Goal: Task Accomplishment & Management: Manage account settings

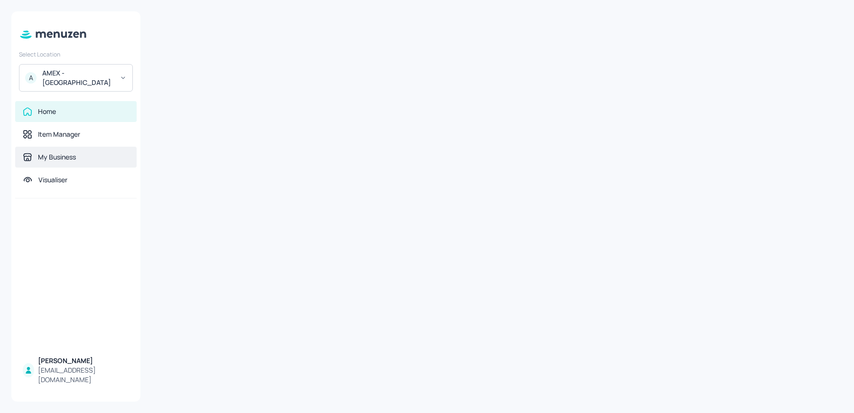
click at [72, 158] on div "My Business" at bounding box center [75, 157] width 121 height 21
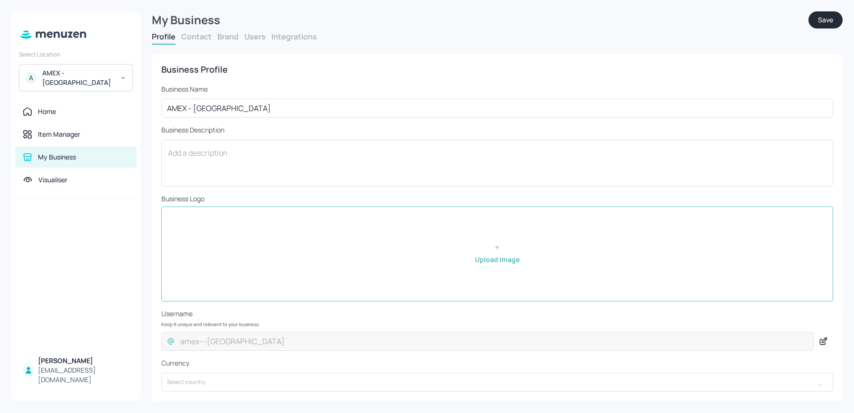
click at [254, 38] on button "Users" at bounding box center [254, 36] width 21 height 10
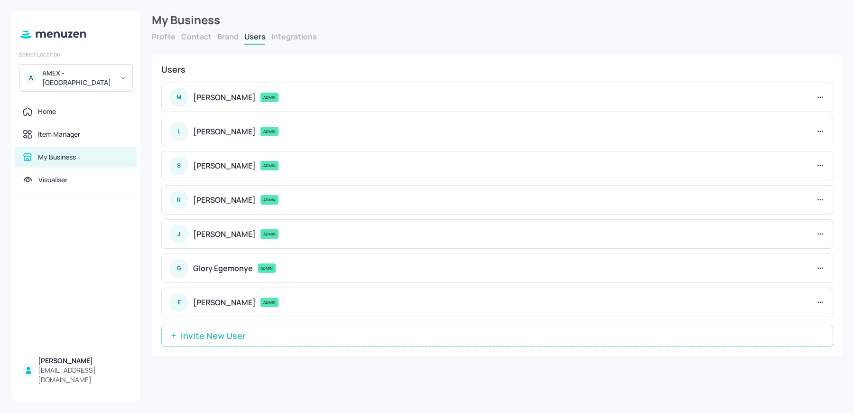
click at [231, 343] on div "Users M [PERSON_NAME] ADMIN L [PERSON_NAME] ADMIN S [PERSON_NAME] ADMIN R [PERS…" at bounding box center [497, 205] width 691 height 302
click at [232, 338] on span "Invite New User" at bounding box center [213, 335] width 74 height 9
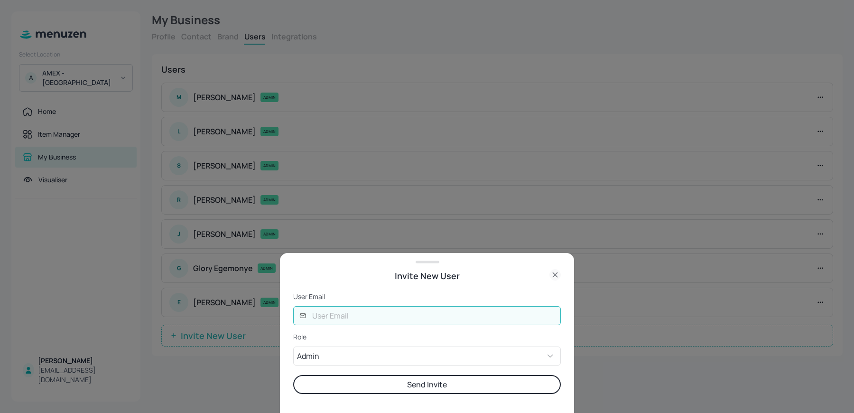
click at [339, 313] on input "text" at bounding box center [433, 315] width 254 height 19
type input "[EMAIL_ADDRESS][DOMAIN_NAME]"
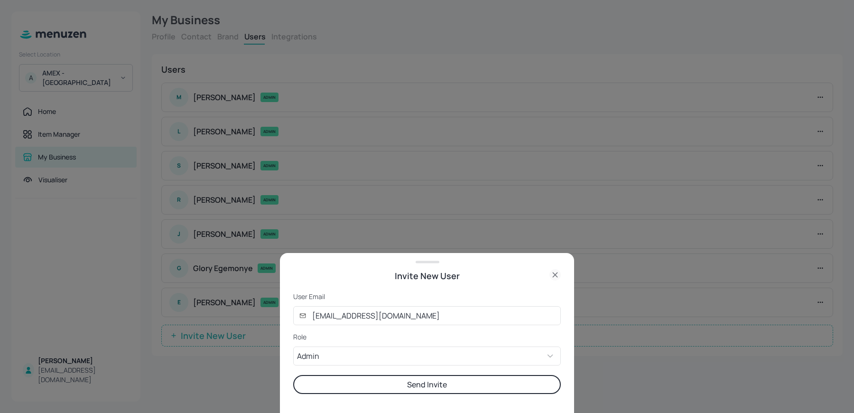
click at [353, 385] on button "Send Invite" at bounding box center [427, 384] width 268 height 19
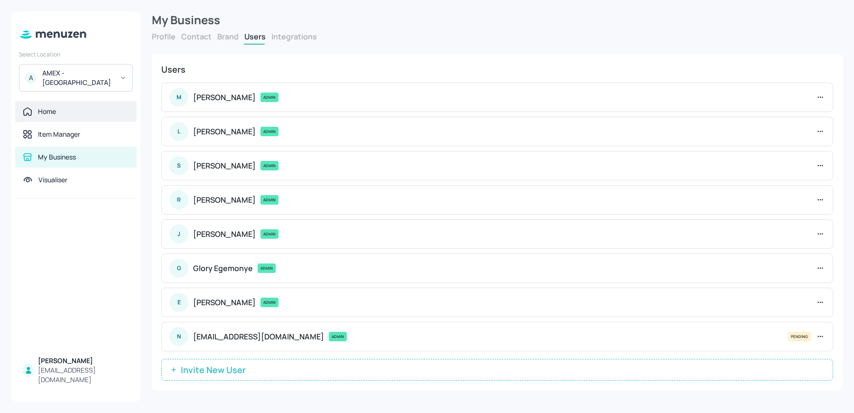
click at [51, 107] on div "Home" at bounding box center [47, 111] width 18 height 9
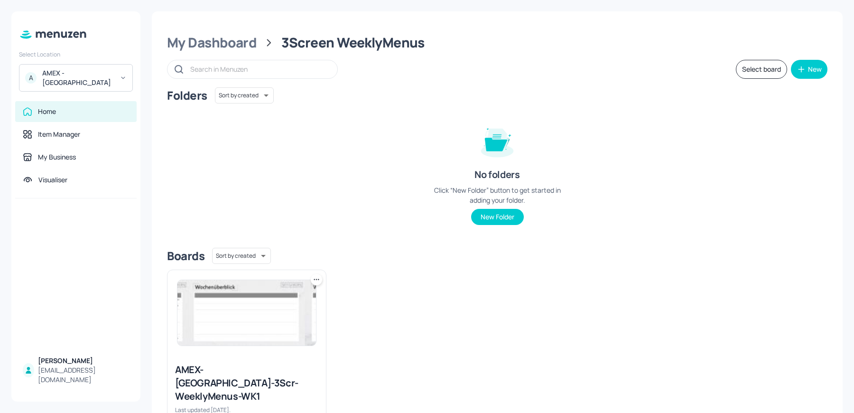
click at [240, 314] on img at bounding box center [246, 312] width 138 height 65
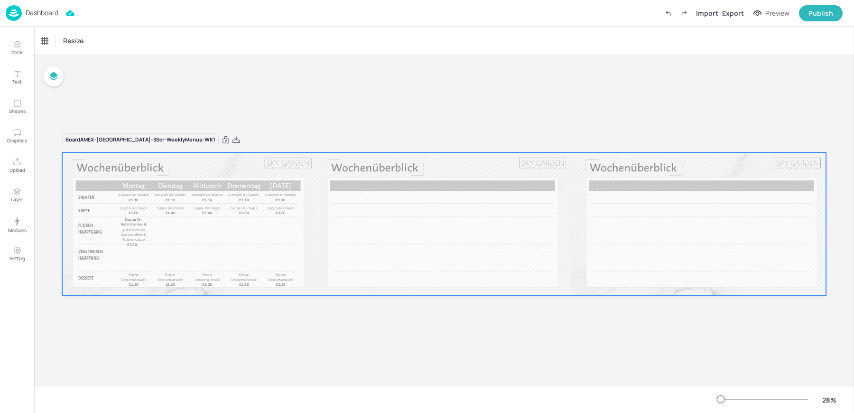
click at [154, 239] on div at bounding box center [444, 223] width 764 height 143
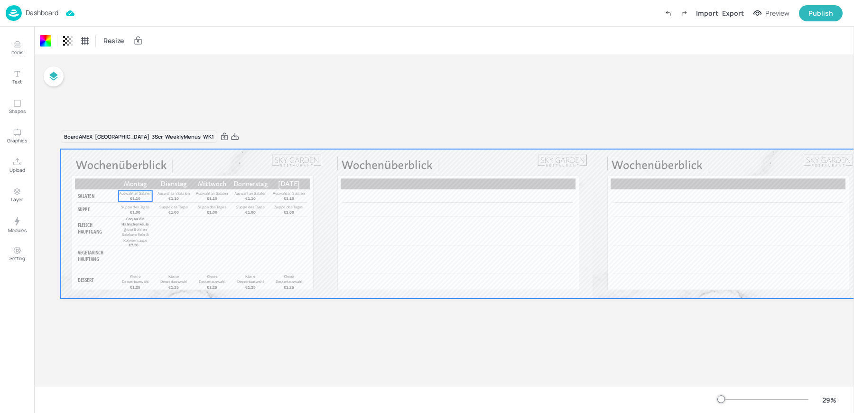
click at [130, 192] on span "Auswahl an Salaten" at bounding box center [135, 193] width 32 height 5
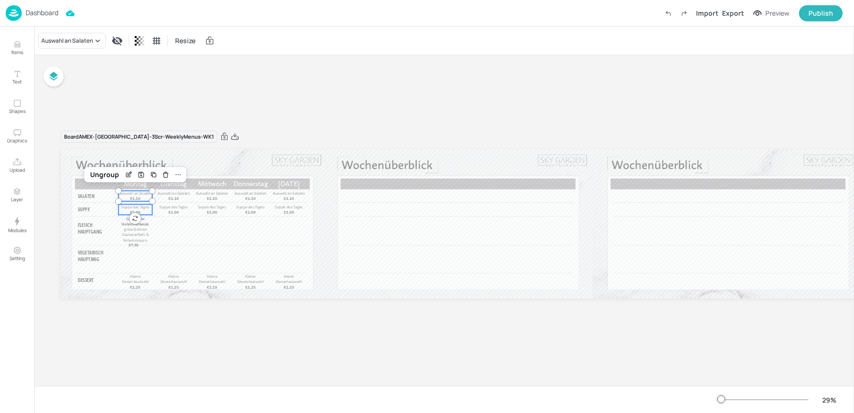
click at [133, 206] on span "Suppe des Tages" at bounding box center [135, 206] width 28 height 5
click at [130, 228] on div "[DATE] [DATE] [DATE] [DATE] [DATE] SALATEN SUPPE FLEISCH HAUPTGANG VEGETARISCH …" at bounding box center [459, 223] width 797 height 149
click at [136, 278] on span "Kleine Dessertauswahl" at bounding box center [135, 279] width 27 height 10
click at [129, 222] on span "Coq au Vin Hahnchenkeule" at bounding box center [134, 221] width 27 height 10
click at [128, 209] on p "€1.00" at bounding box center [136, 211] width 16 height 5
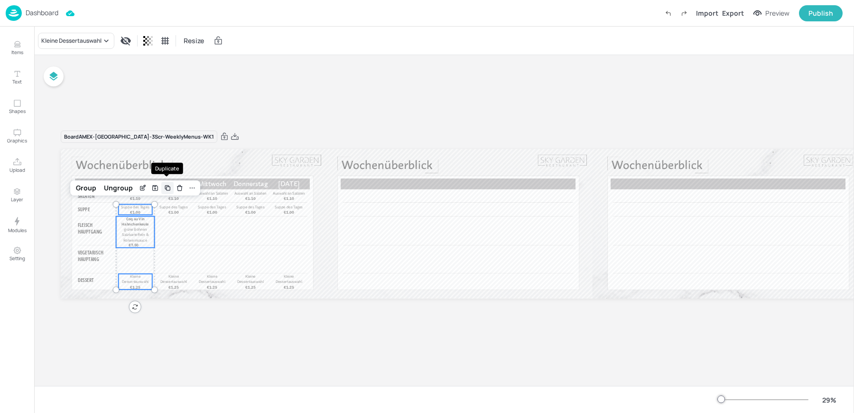
click at [166, 185] on icon "Duplicate" at bounding box center [168, 188] width 8 height 8
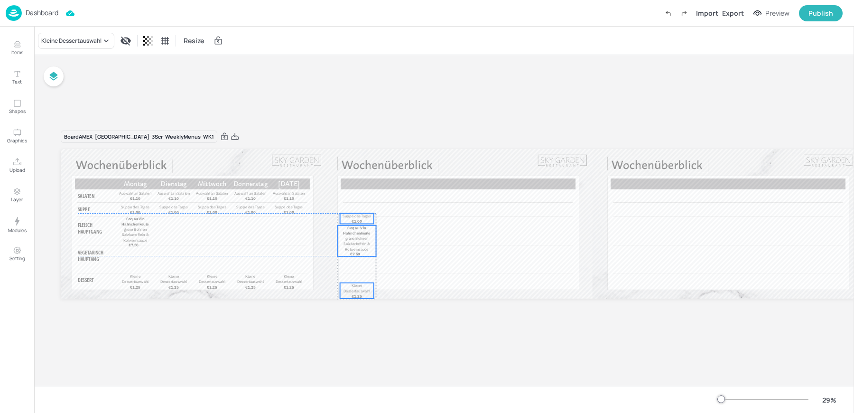
drag, startPoint x: 140, startPoint y: 212, endPoint x: 360, endPoint y: 218, distance: 220.6
click at [360, 219] on span "€1.00" at bounding box center [356, 221] width 10 height 5
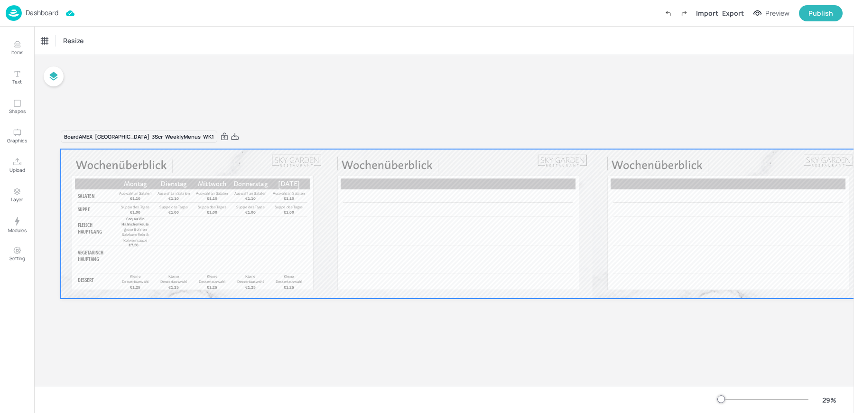
drag, startPoint x: 327, startPoint y: 307, endPoint x: 178, endPoint y: 239, distance: 163.8
click at [178, 239] on div "Board AMEX-[GEOGRAPHIC_DATA]-3Scr-WeeklyMenus-WK1 [DATE] [DATE] [DATE] [DATE] […" at bounding box center [459, 226] width 797 height 192
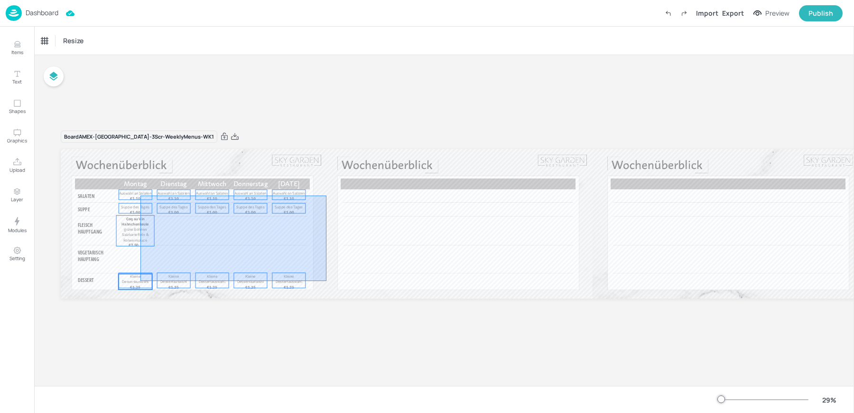
drag, startPoint x: 326, startPoint y: 195, endPoint x: 140, endPoint y: 281, distance: 204.6
click at [140, 149] on div "[DATE] [DATE] [DATE] [DATE] [DATE] SALATEN SUPPE FLEISCH HAUPTGANG VEGETARISCH …" at bounding box center [459, 149] width 797 height 0
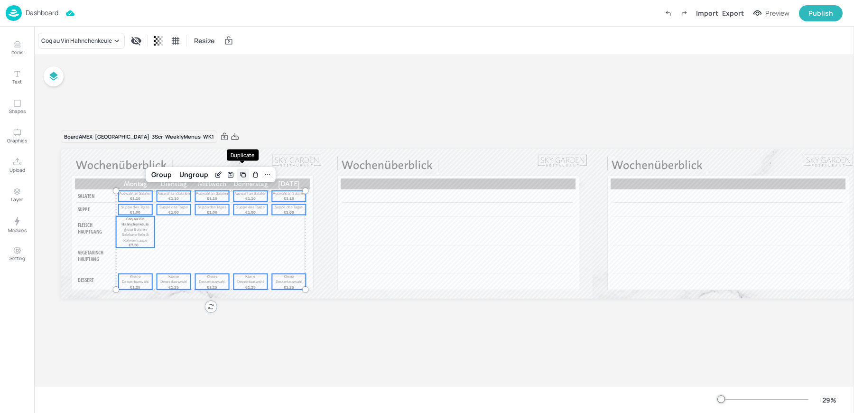
click at [240, 174] on icon "Duplicate" at bounding box center [242, 174] width 4 height 4
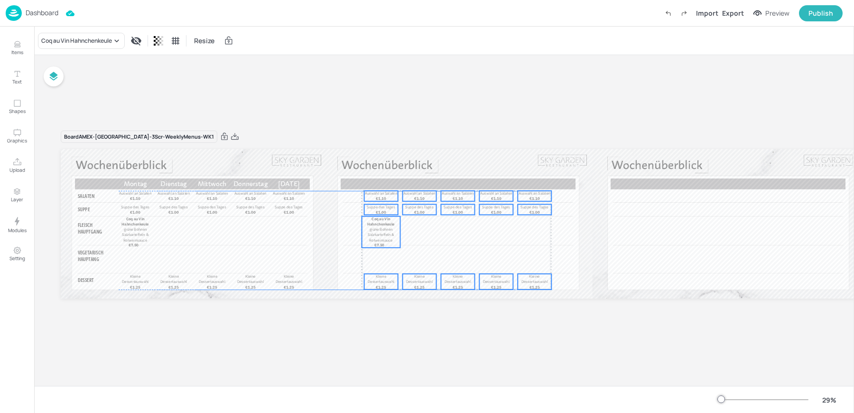
drag, startPoint x: 214, startPoint y: 195, endPoint x: 459, endPoint y: 193, distance: 244.3
click at [459, 193] on span "Auswahl an Salaten" at bounding box center [458, 193] width 32 height 5
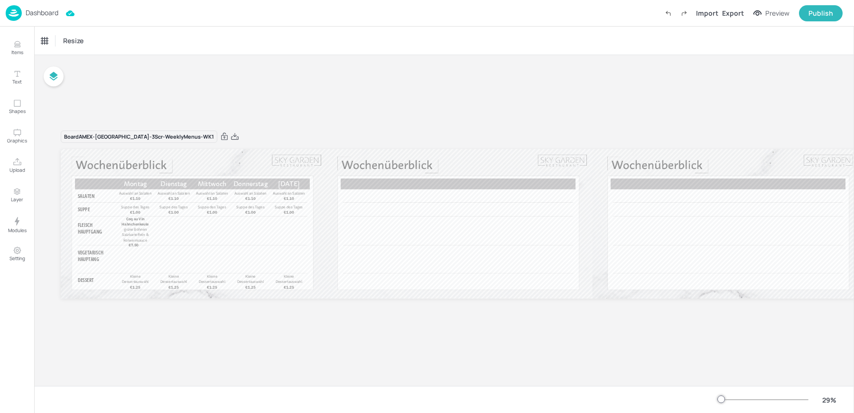
click at [360, 92] on div "Board AMEX-[GEOGRAPHIC_DATA]-3Scr-WeeklyMenus-WK1 [DATE] [DATE] [DATE] [DATE] […" at bounding box center [459, 220] width 850 height 331
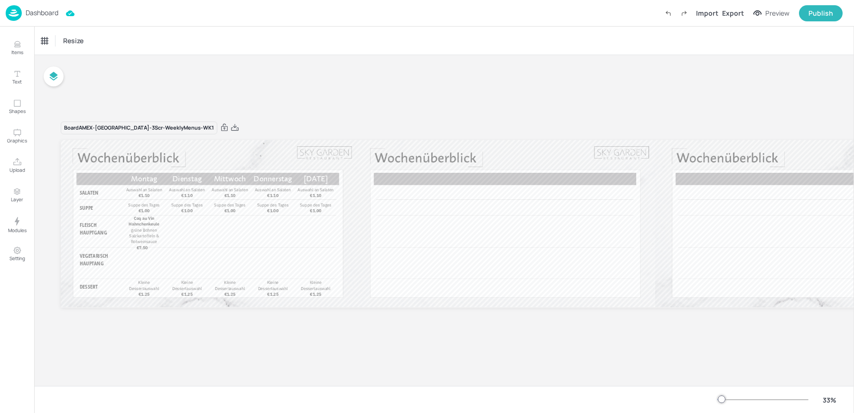
click at [38, 16] on p "Dashboard" at bounding box center [42, 12] width 33 height 7
